Goal: Task Accomplishment & Management: Manage account settings

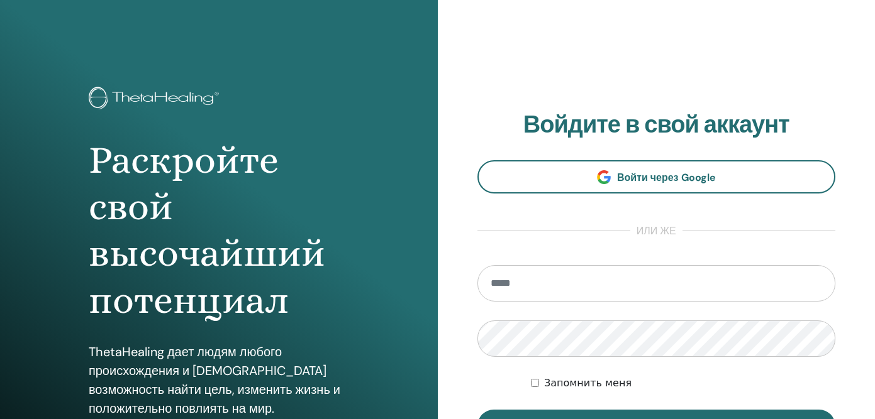
type input "*"
type input "**********"
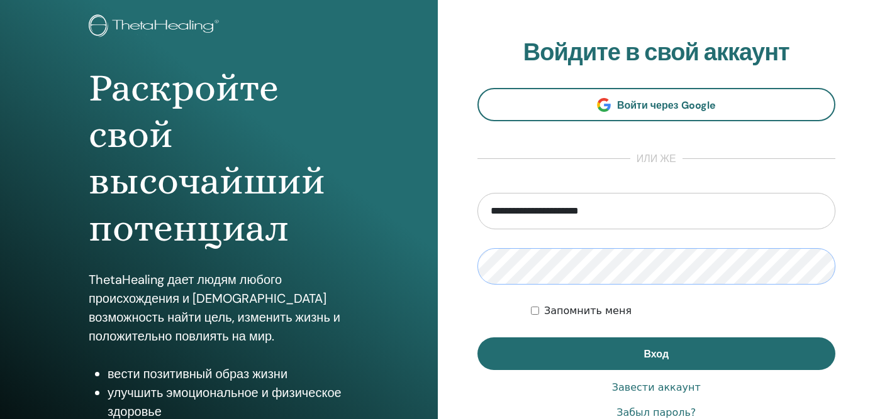
scroll to position [73, 0]
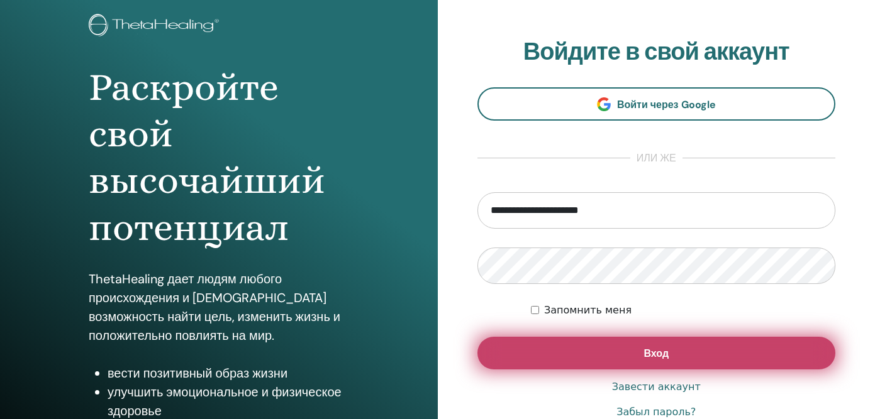
click at [637, 348] on button "Вход" at bounding box center [656, 353] width 358 height 33
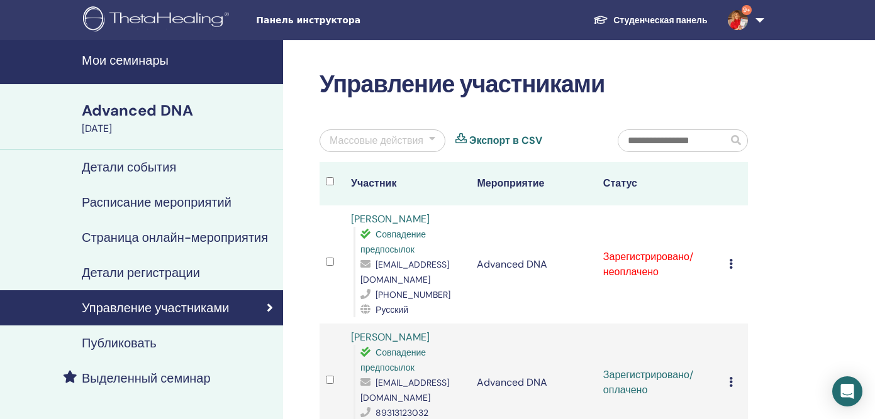
click at [728, 255] on td "Отменить регистрацию Не выполнять автоматическую сертификацию Отметить как опла…" at bounding box center [734, 265] width 25 height 118
click at [729, 259] on icon at bounding box center [731, 264] width 4 height 10
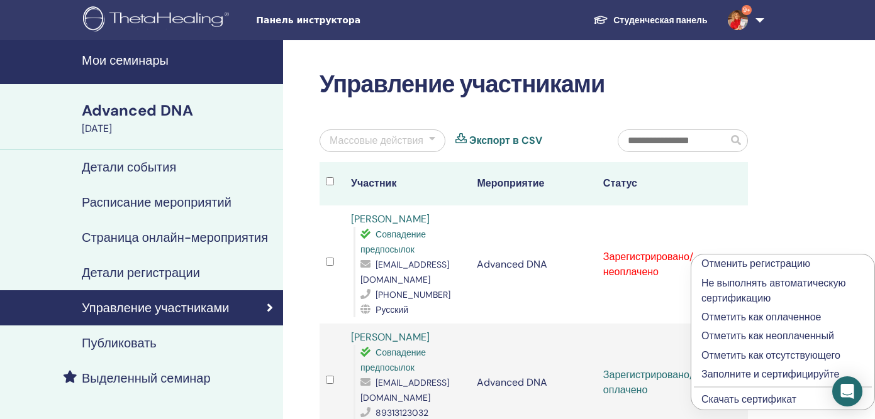
click at [728, 316] on p "Отметить как оплаченное" at bounding box center [782, 317] width 163 height 15
